Goal: Find specific page/section: Find specific page/section

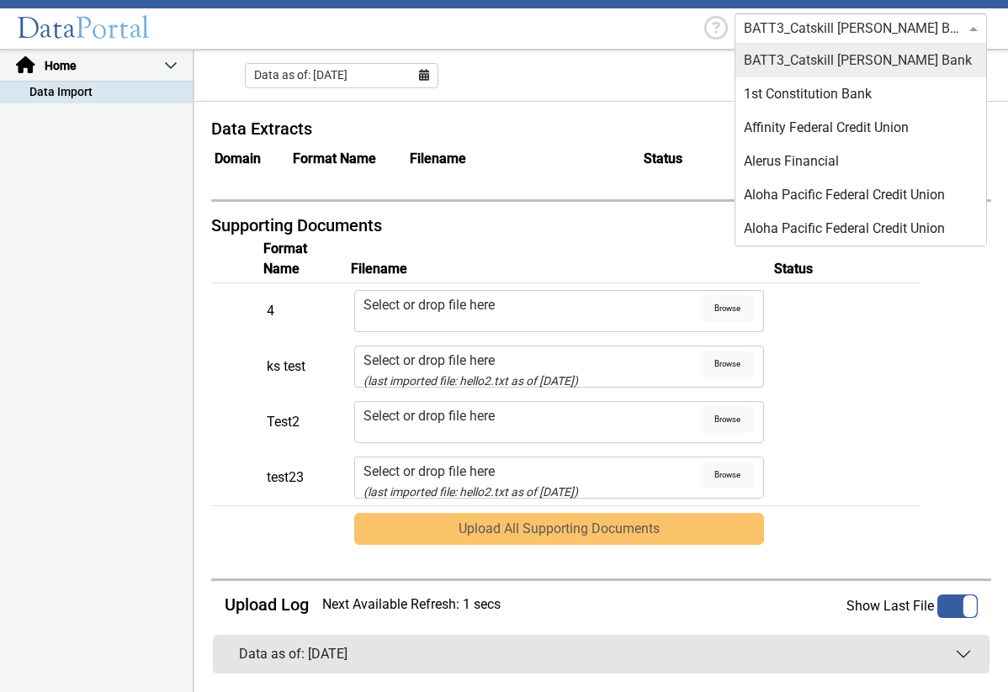
click at [969, 22] on span at bounding box center [975, 29] width 21 height 20
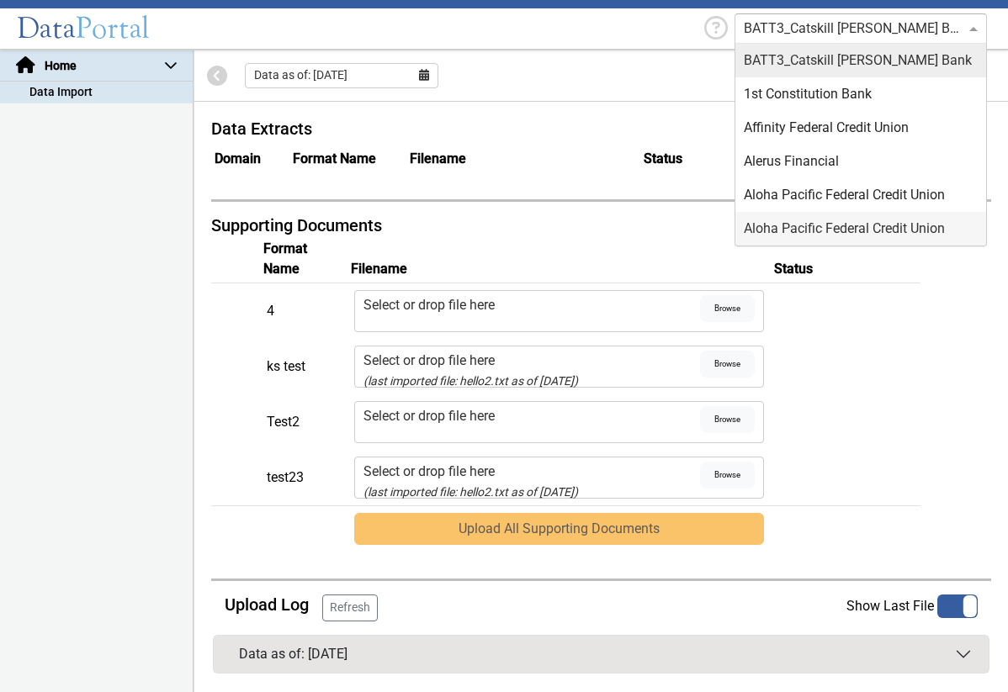
click at [162, 68] on p-accordion-header "Home" at bounding box center [96, 65] width 193 height 31
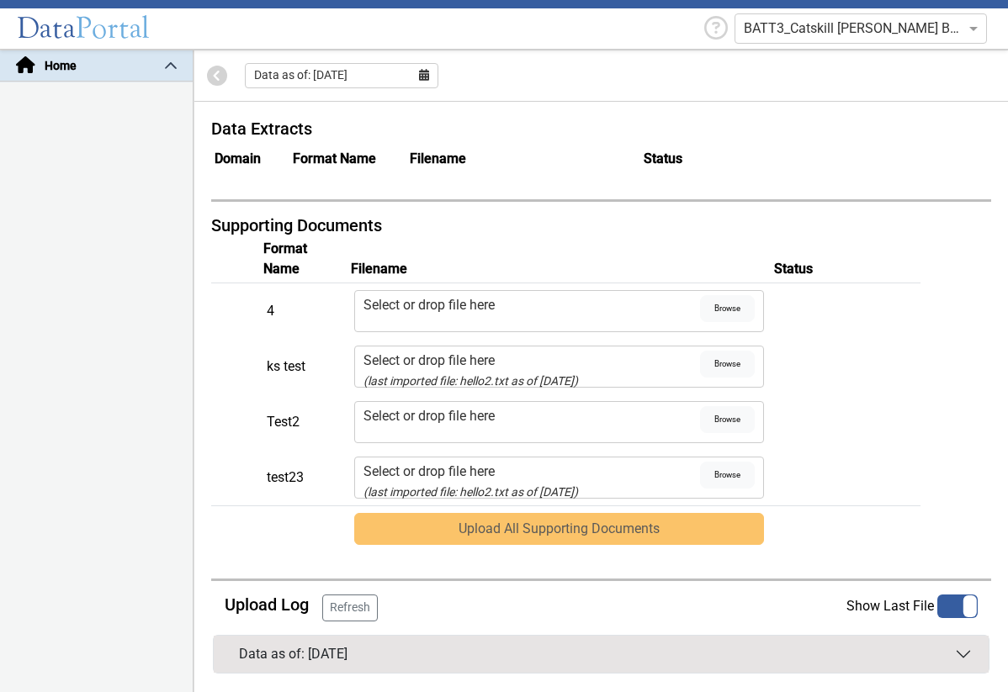
click at [172, 62] on p-accordion-header "Home" at bounding box center [96, 65] width 193 height 31
click at [963, 653] on button "Data as of: [DATE]" at bounding box center [601, 654] width 775 height 37
click at [166, 68] on p-accordion-header "Home" at bounding box center [96, 65] width 193 height 31
click at [42, 66] on p-accordion-header "Home" at bounding box center [96, 65] width 193 height 31
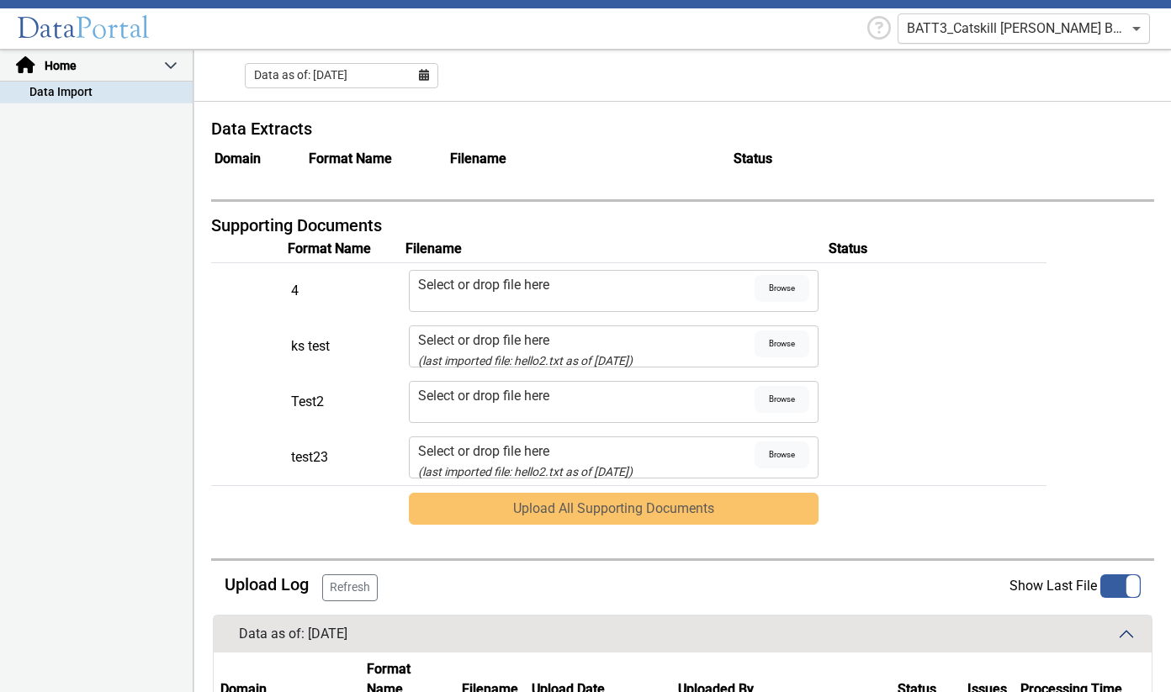
click at [1007, 32] on span at bounding box center [1138, 29] width 21 height 20
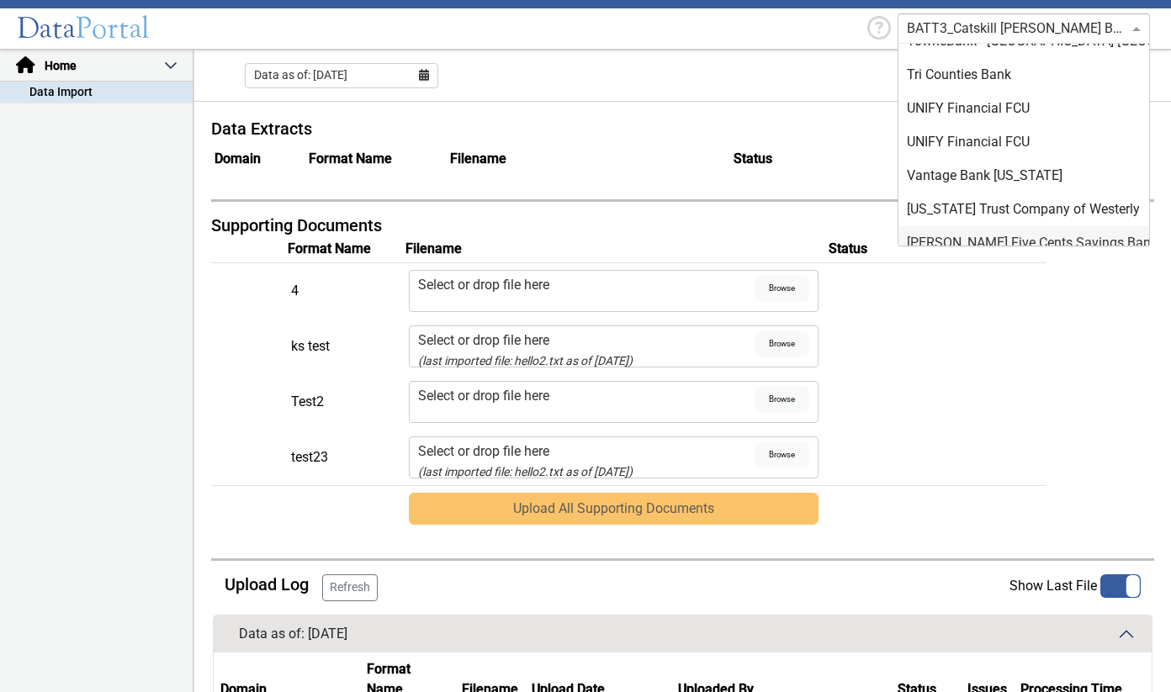
scroll to position [5789, 0]
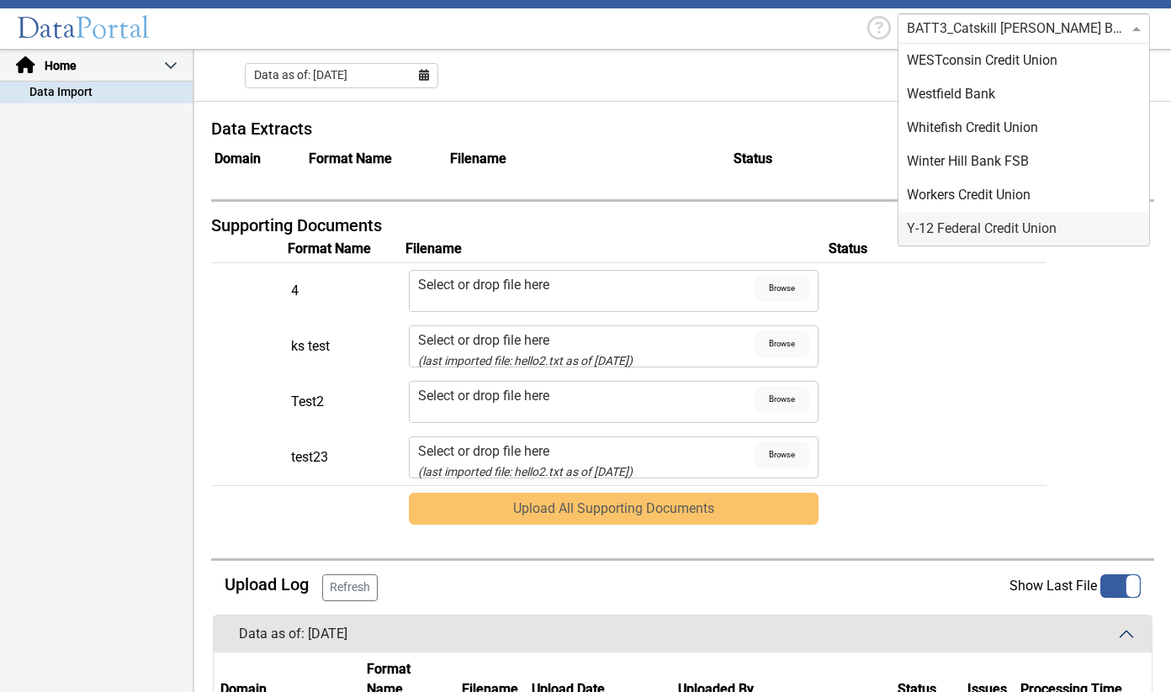
click at [1007, 313] on table "Format Name Filename Status 4 Select or drop file here Browse ks test Select or…" at bounding box center [682, 384] width 943 height 296
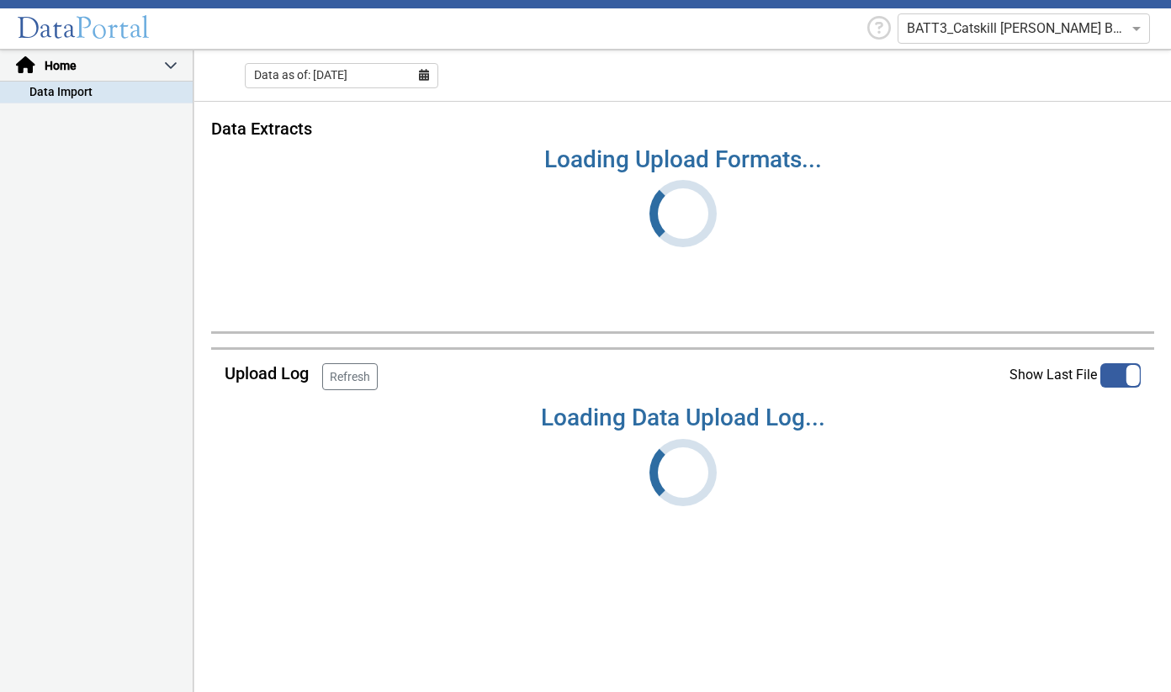
click at [124, 33] on span "Portal" at bounding box center [113, 28] width 74 height 36
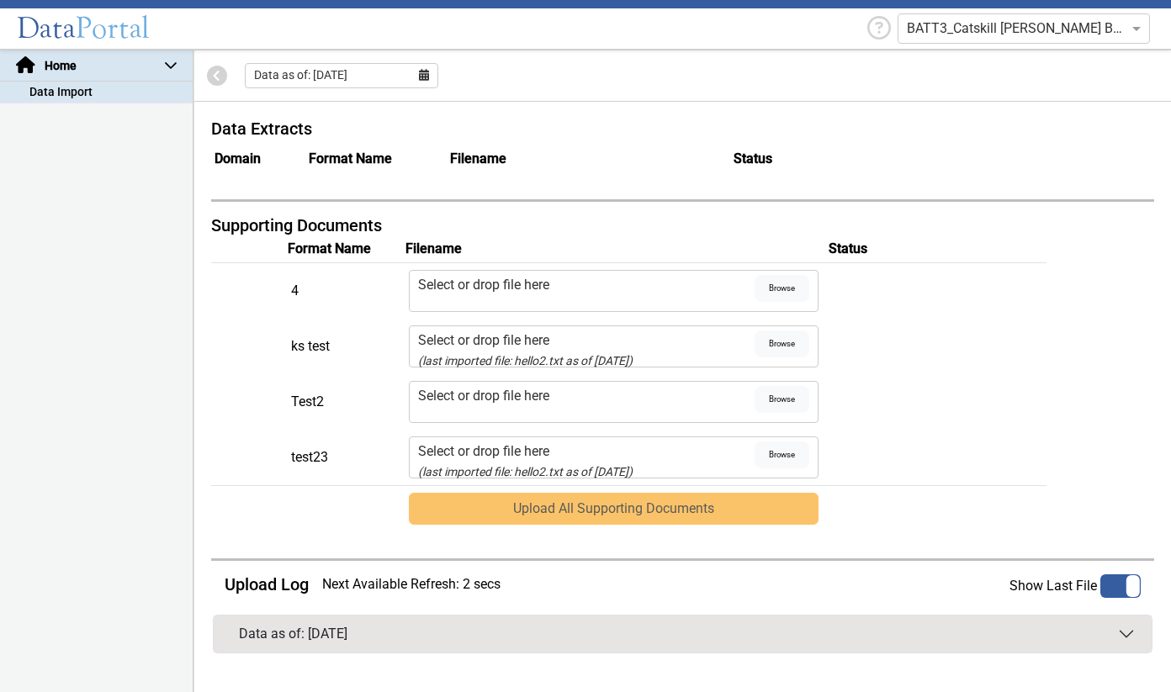
click at [67, 66] on p-accordion-header "Home" at bounding box center [96, 65] width 193 height 31
click at [19, 61] on p-accordion-header "Home" at bounding box center [96, 65] width 193 height 31
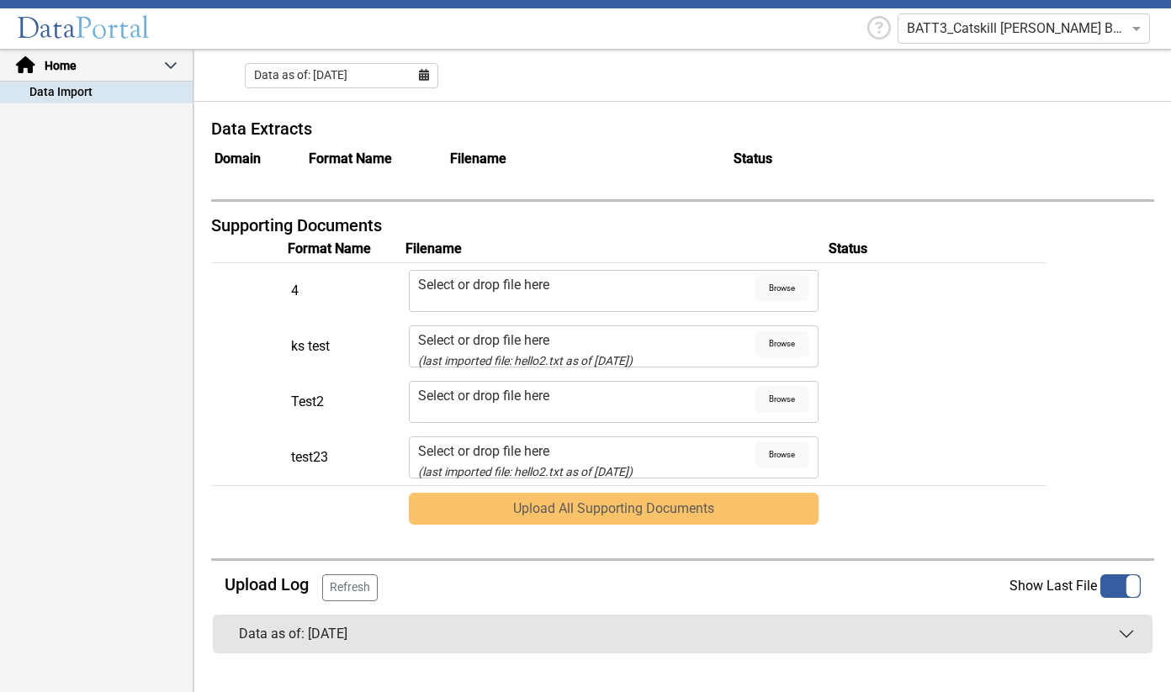
click at [119, 20] on span "Portal" at bounding box center [113, 28] width 74 height 36
click at [1132, 20] on span at bounding box center [1138, 29] width 21 height 20
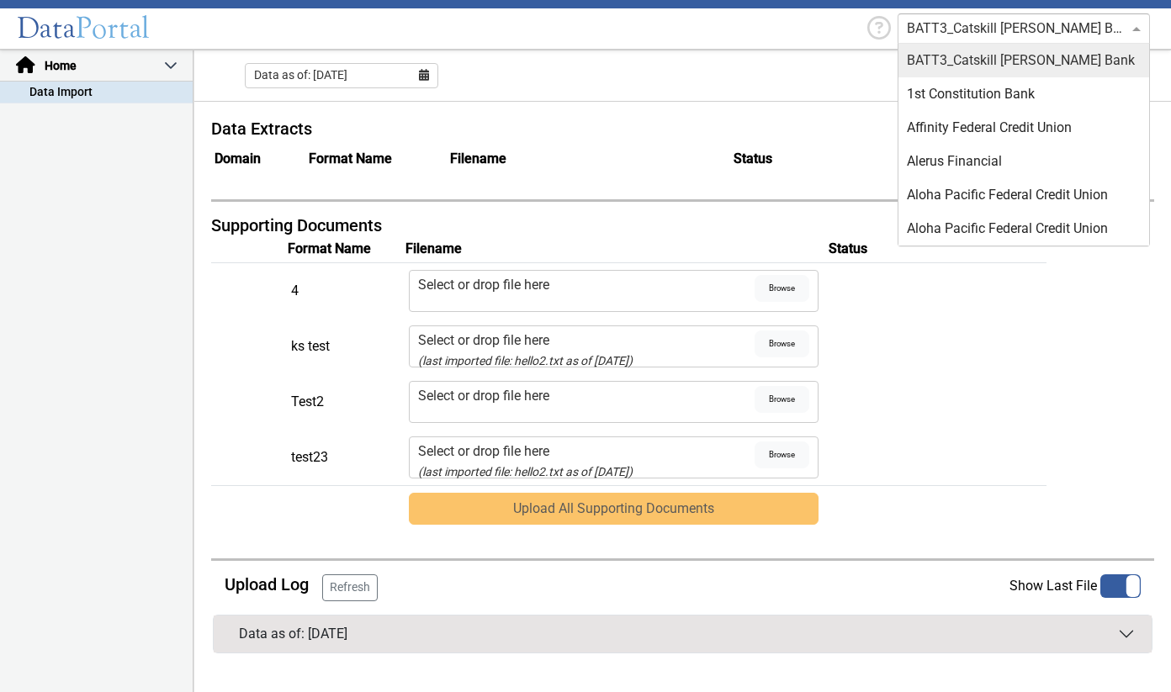
click at [1154, 2] on header "Data Portal BATT3_Catskill [PERSON_NAME] Bank BATT3_Catskill [PERSON_NAME] Bank…" at bounding box center [585, 25] width 1171 height 50
